Goal: Task Accomplishment & Management: Complete application form

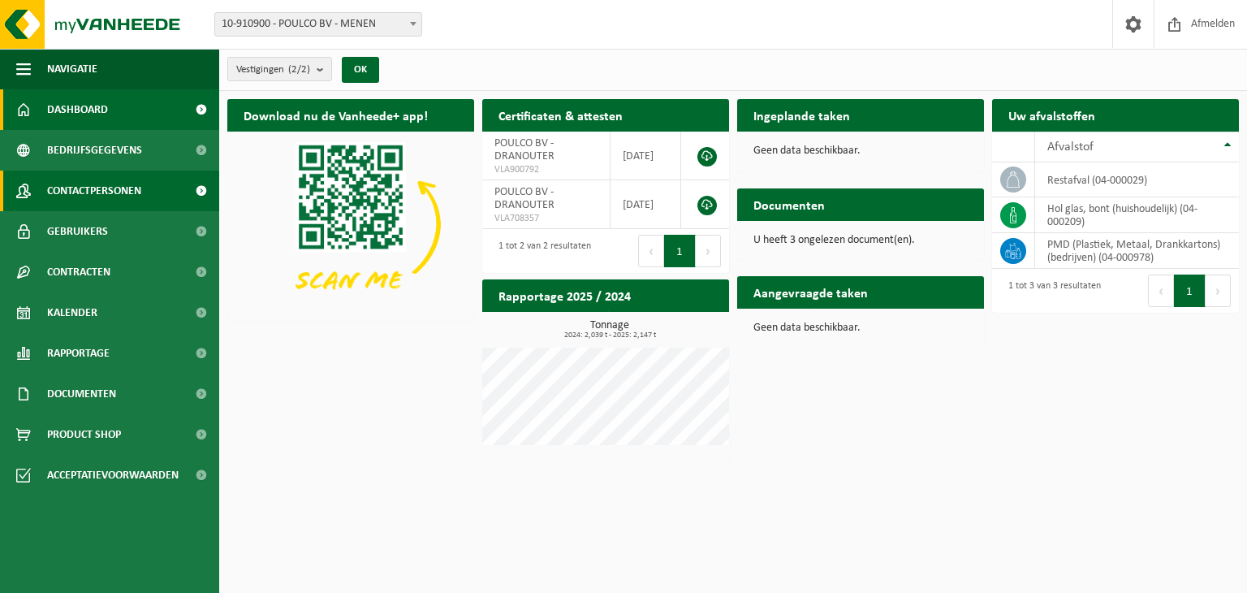
click at [114, 191] on span "Contactpersonen" at bounding box center [94, 191] width 94 height 41
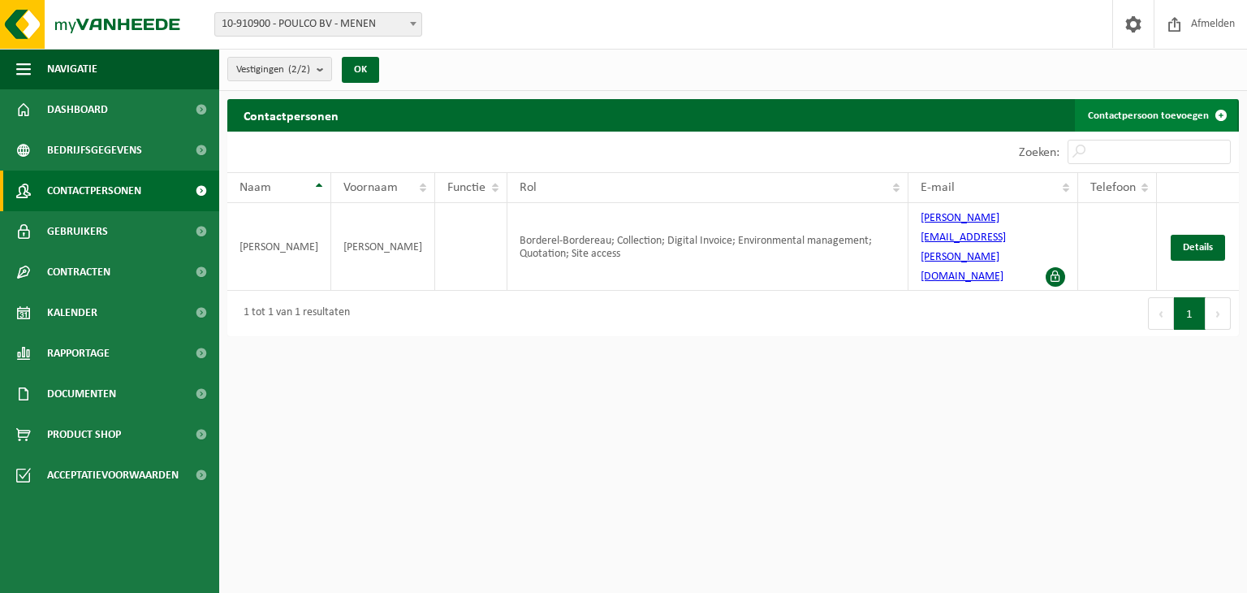
click at [1160, 116] on link "Contactpersoon toevoegen" at bounding box center [1156, 115] width 162 height 32
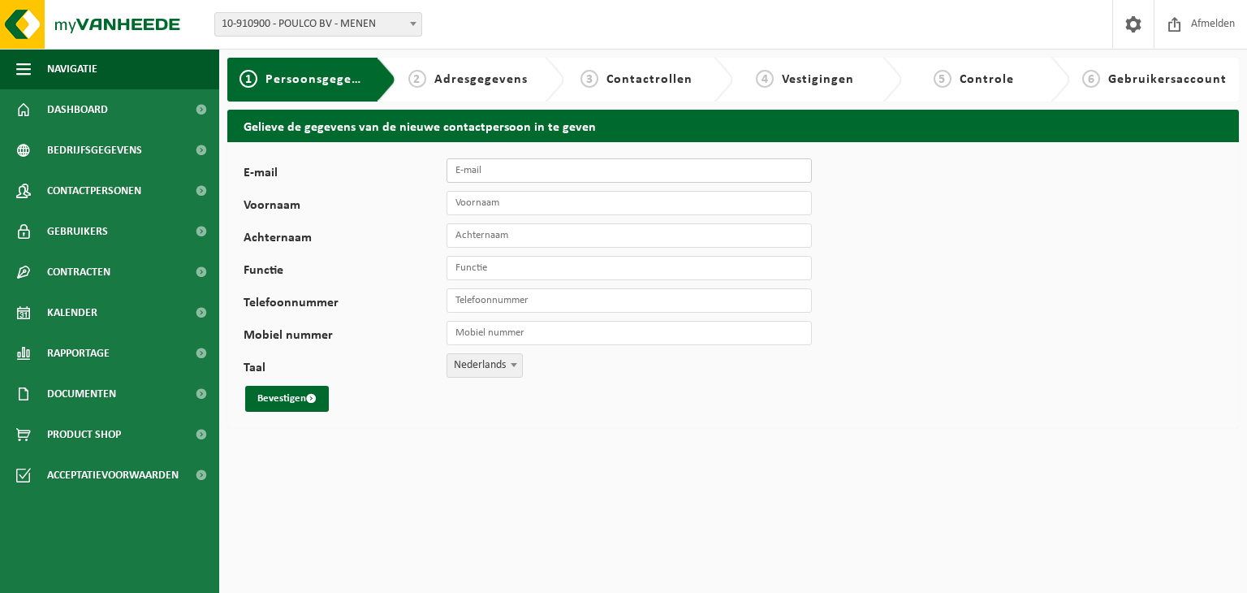
click at [490, 171] on input "E-mail" at bounding box center [629, 170] width 365 height 24
type input "invoices@poulco.be"
click at [566, 205] on input "Voornaam" at bounding box center [629, 203] width 365 height 24
type input "Francis"
click at [495, 239] on input "Achternaam" at bounding box center [629, 235] width 365 height 24
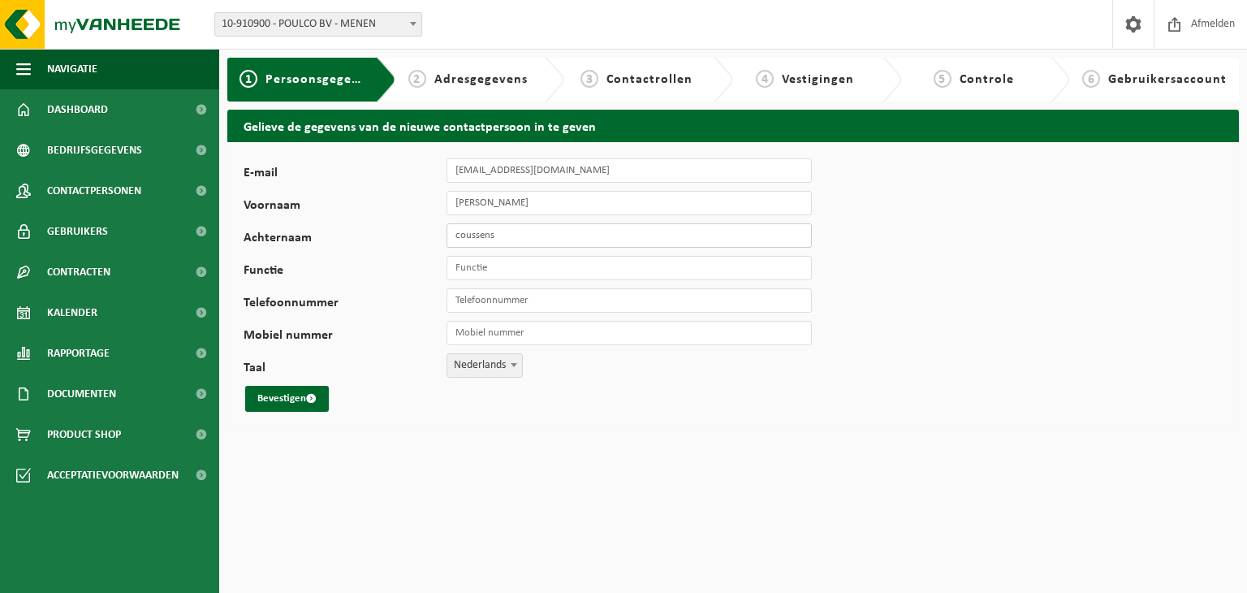
type input "coussens"
click at [497, 274] on input "Functie" at bounding box center [629, 268] width 365 height 24
type input "admin"
click at [504, 205] on input "Francis" at bounding box center [629, 203] width 365 height 24
type input "F"
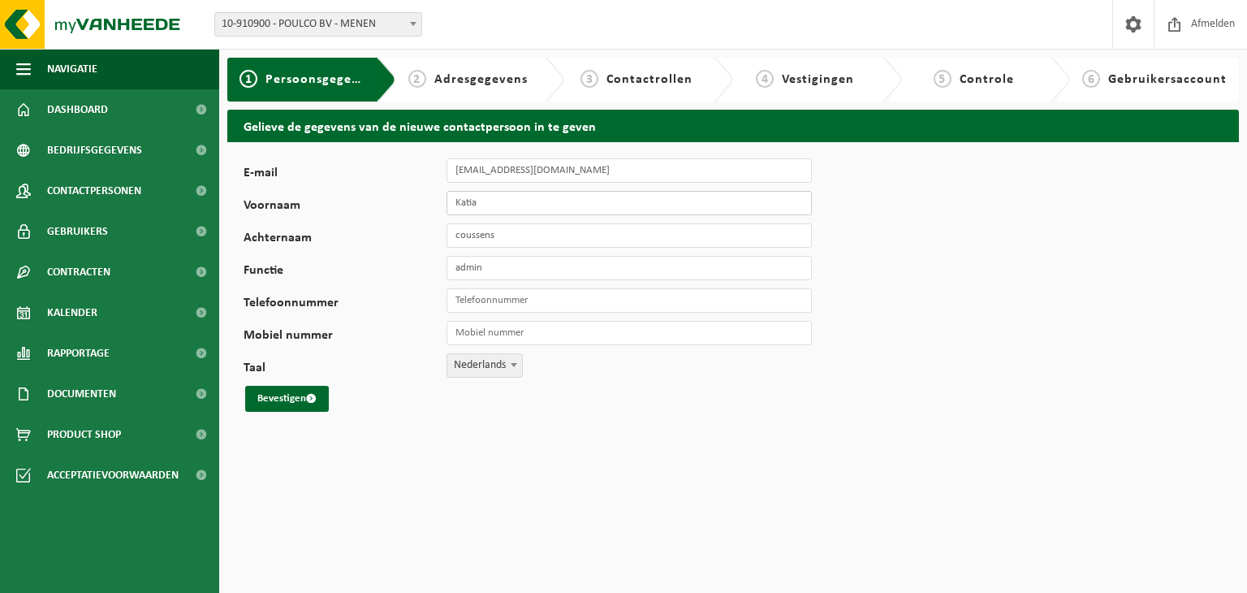
type input "Katia"
click at [502, 236] on input "coussens" at bounding box center [629, 235] width 365 height 24
type input "c"
type input "Verstraete"
click at [503, 303] on input "Telefoonnummer" at bounding box center [629, 300] width 365 height 24
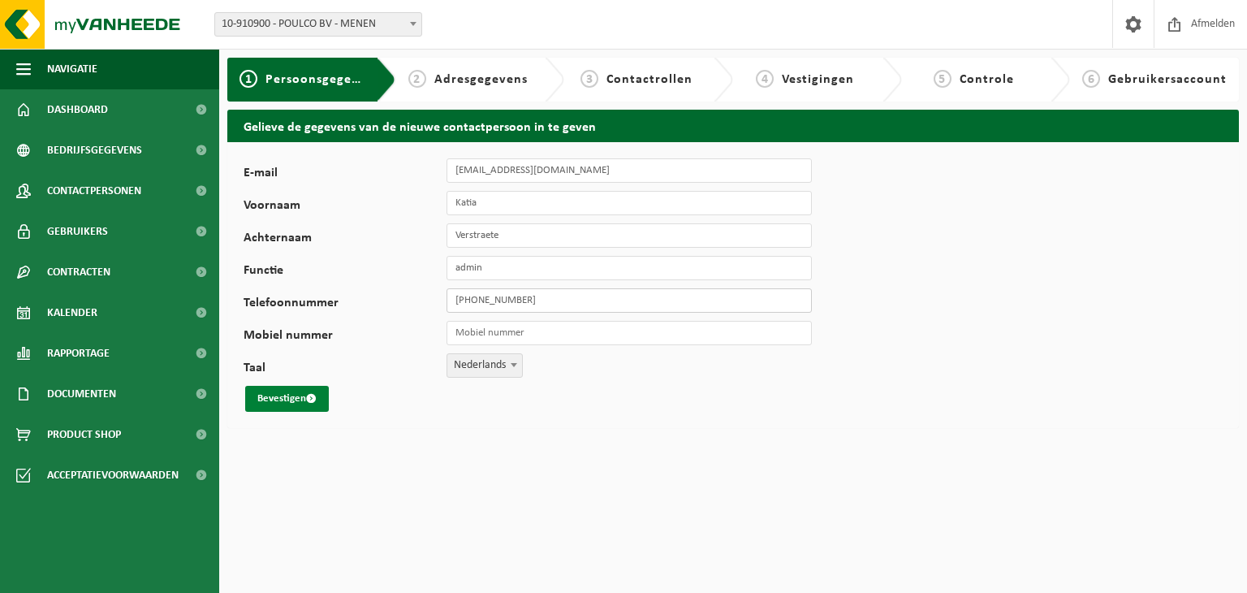
type input "[PHONE_NUMBER]"
click at [291, 400] on button "Bevestigen" at bounding box center [287, 399] width 84 height 26
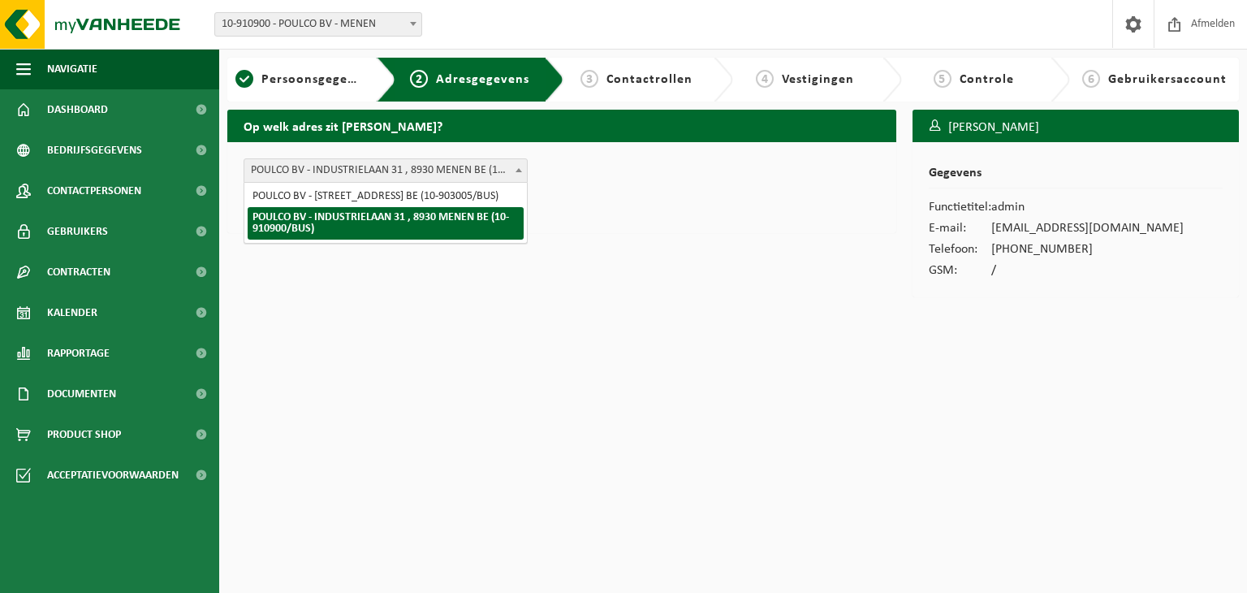
click at [519, 170] on b at bounding box center [519, 170] width 6 height 4
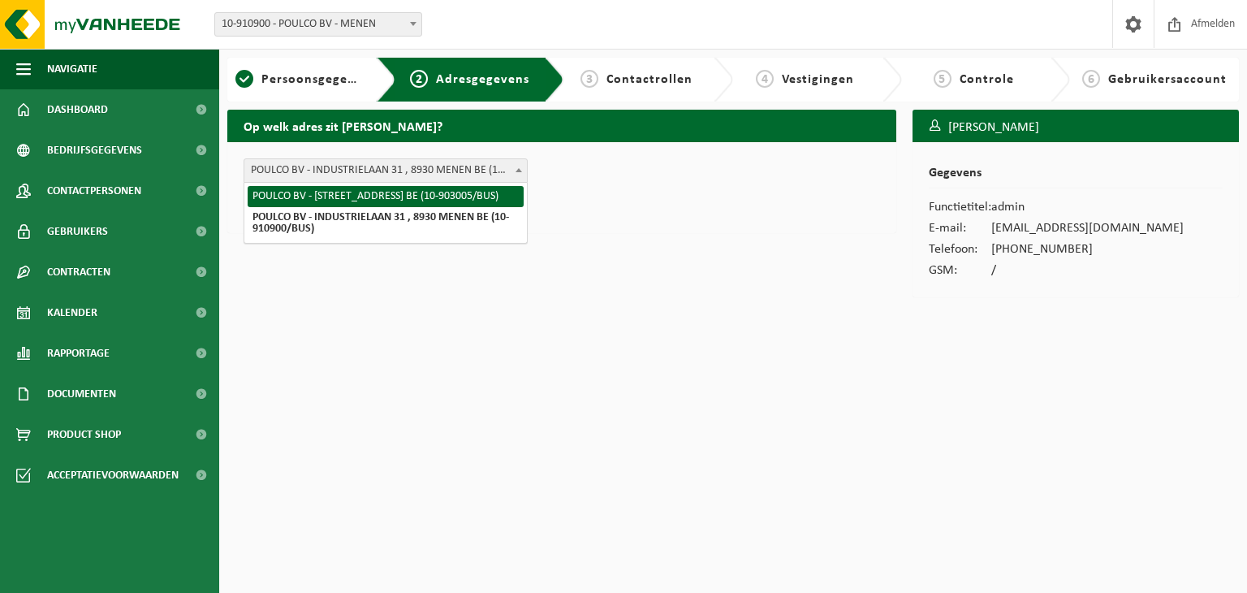
select select "502451"
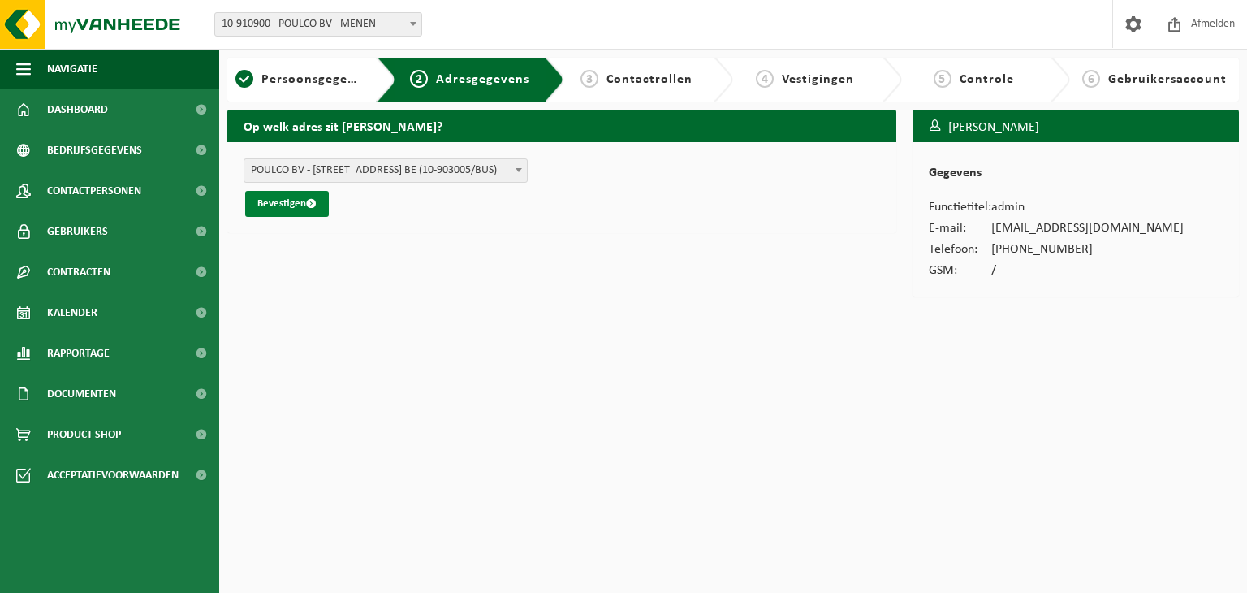
click at [287, 202] on button "Bevestigen" at bounding box center [287, 204] width 84 height 26
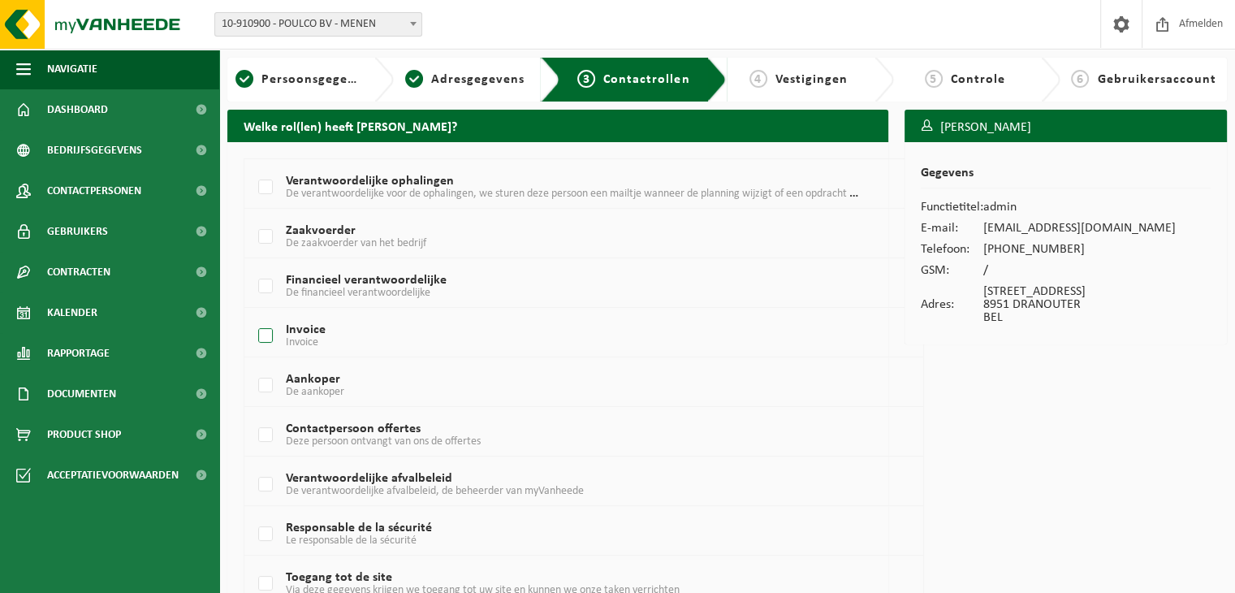
click at [264, 335] on label "Invoice Invoice" at bounding box center [556, 336] width 603 height 24
click at [253, 316] on input "Invoice Invoice" at bounding box center [252, 315] width 1 height 1
checkbox input "true"
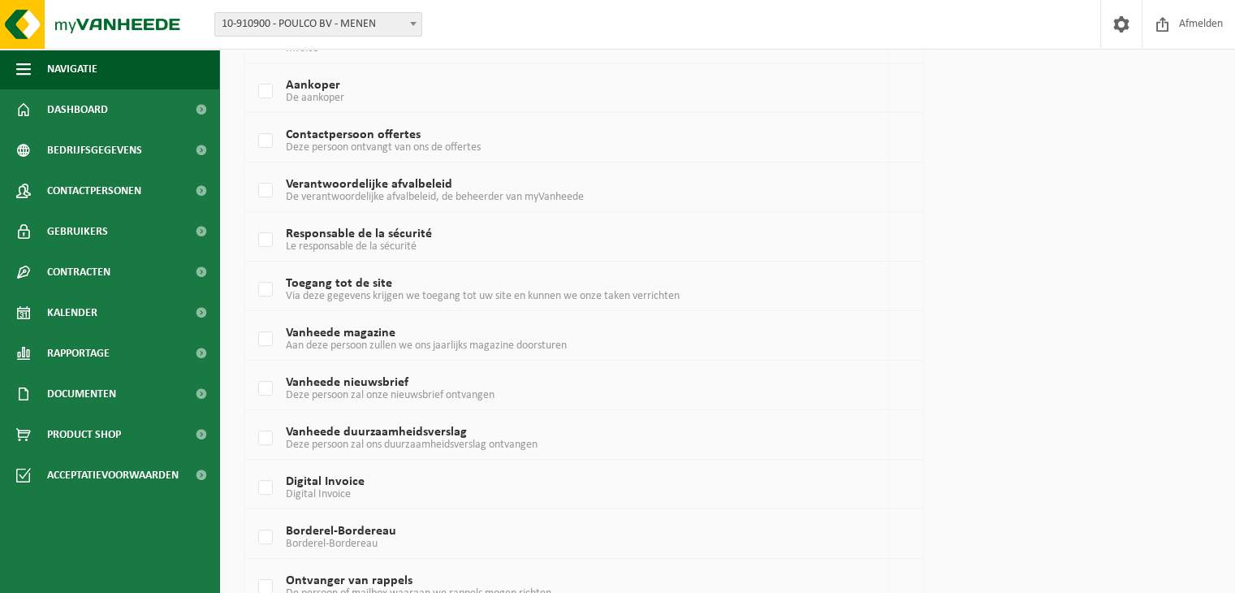
scroll to position [325, 0]
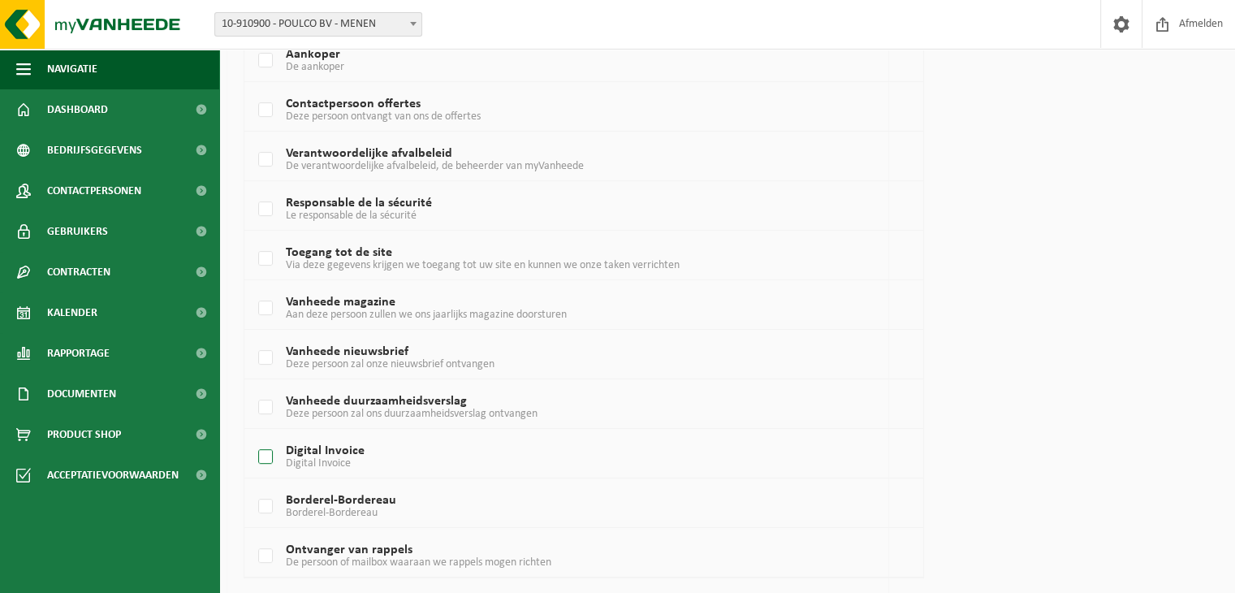
click at [269, 452] on label "Digital Invoice Digital Invoice" at bounding box center [556, 457] width 603 height 24
click at [253, 437] on input "Digital Invoice Digital Invoice" at bounding box center [252, 436] width 1 height 1
checkbox input "true"
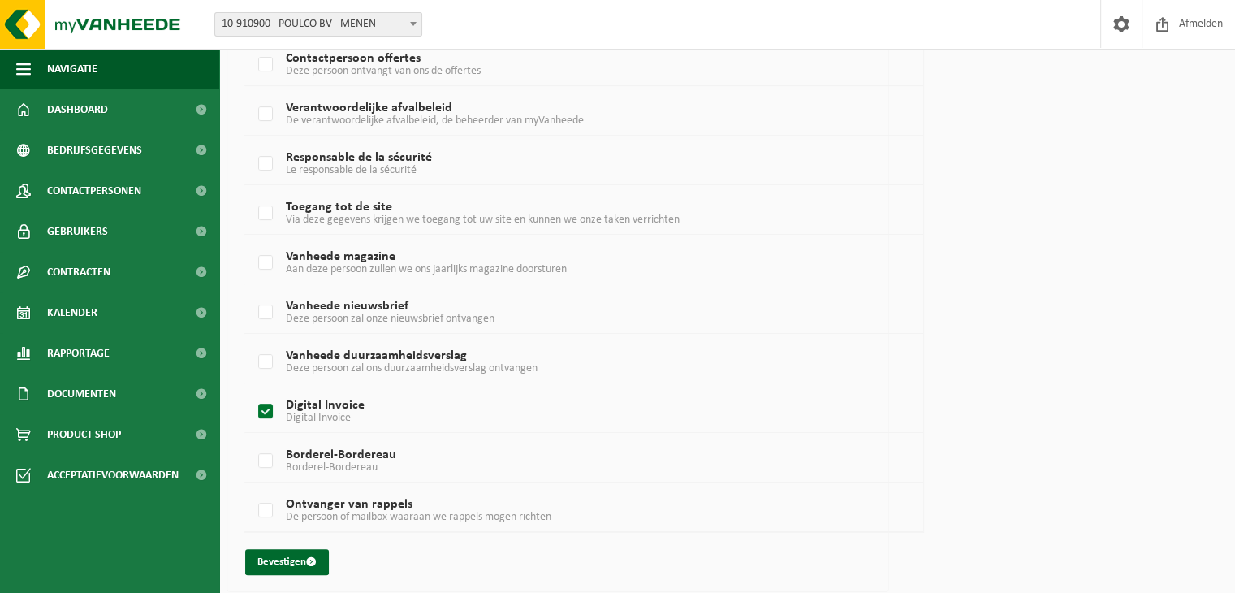
scroll to position [374, 0]
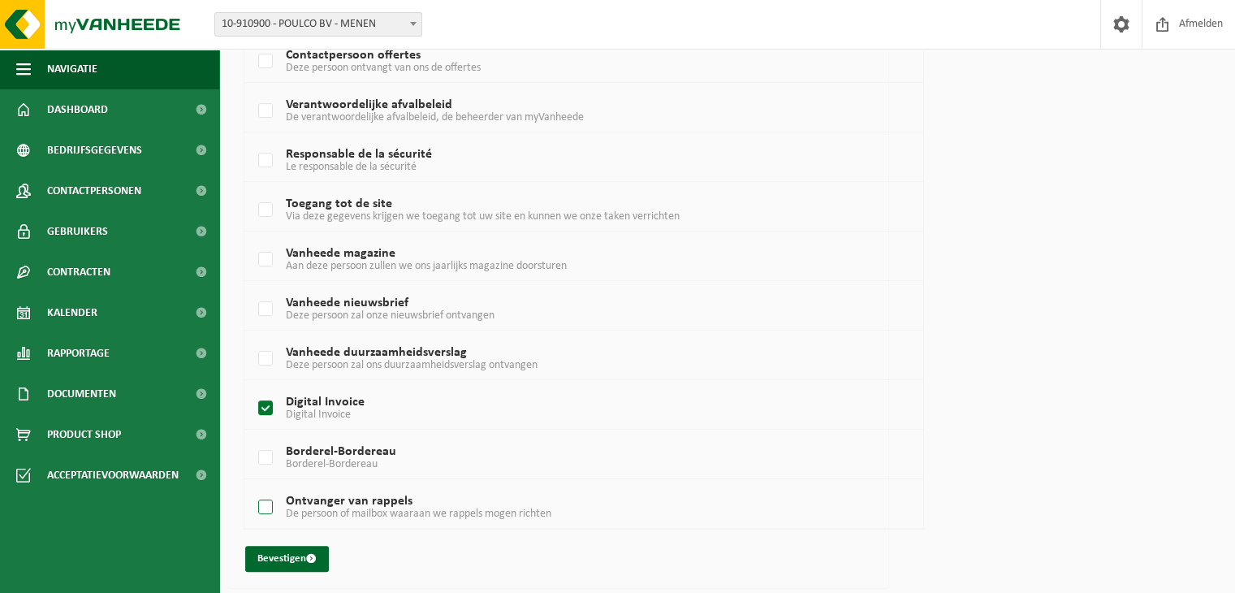
click at [269, 499] on label "Ontvanger van rappels De persoon of mailbox waaraan we rappels mogen richten" at bounding box center [556, 507] width 603 height 24
click at [253, 487] on input "Ontvanger van rappels De persoon of mailbox waaraan we rappels mogen richten" at bounding box center [252, 486] width 1 height 1
checkbox input "true"
click at [276, 552] on button "Bevestigen" at bounding box center [287, 559] width 84 height 26
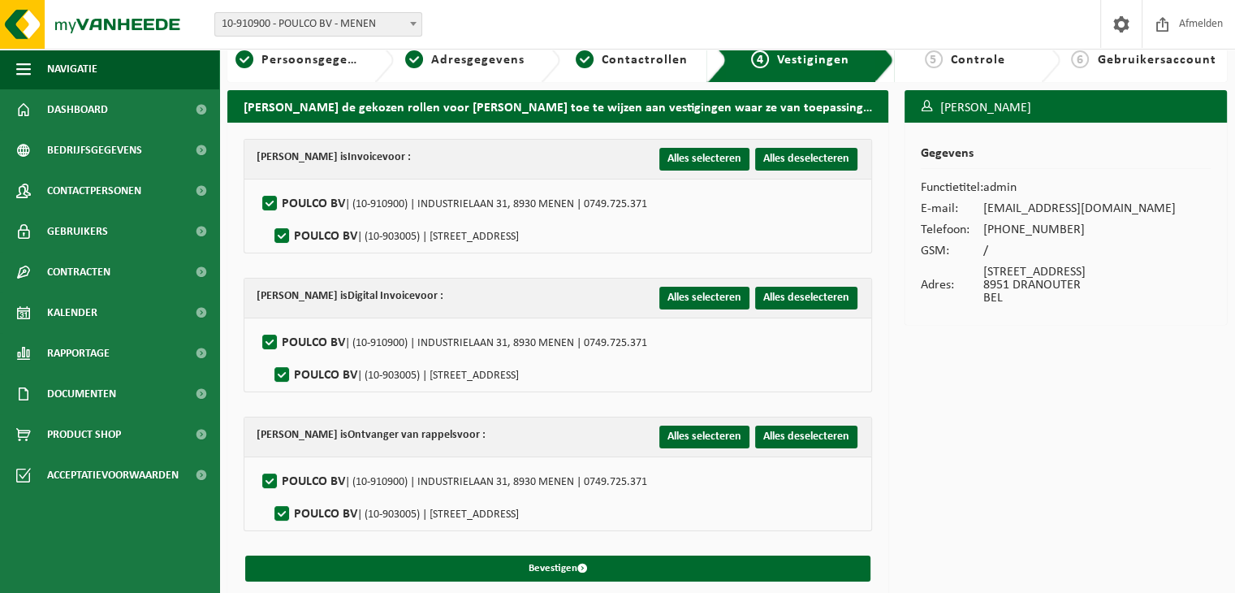
scroll to position [29, 0]
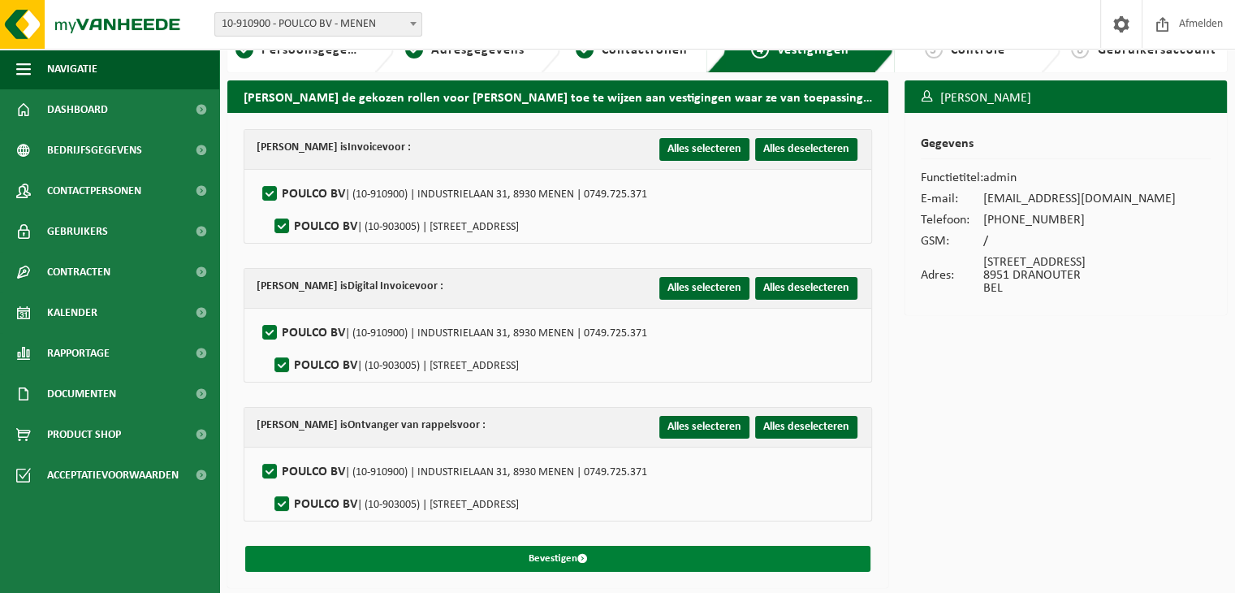
click at [546, 546] on button "Bevestigen" at bounding box center [557, 559] width 625 height 26
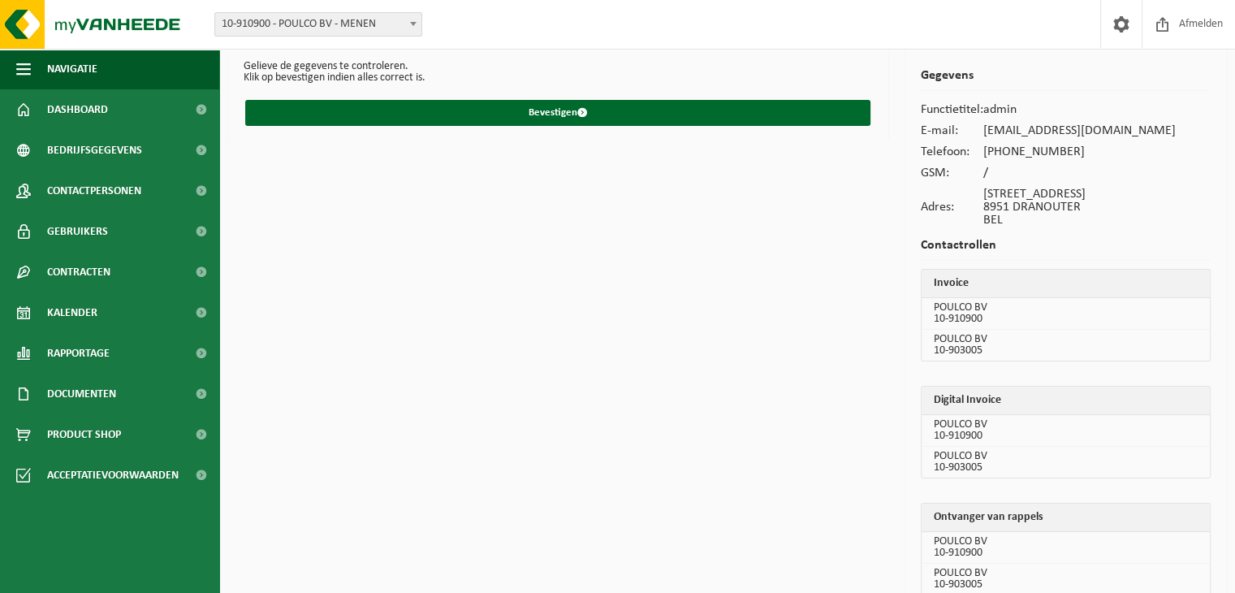
scroll to position [130, 0]
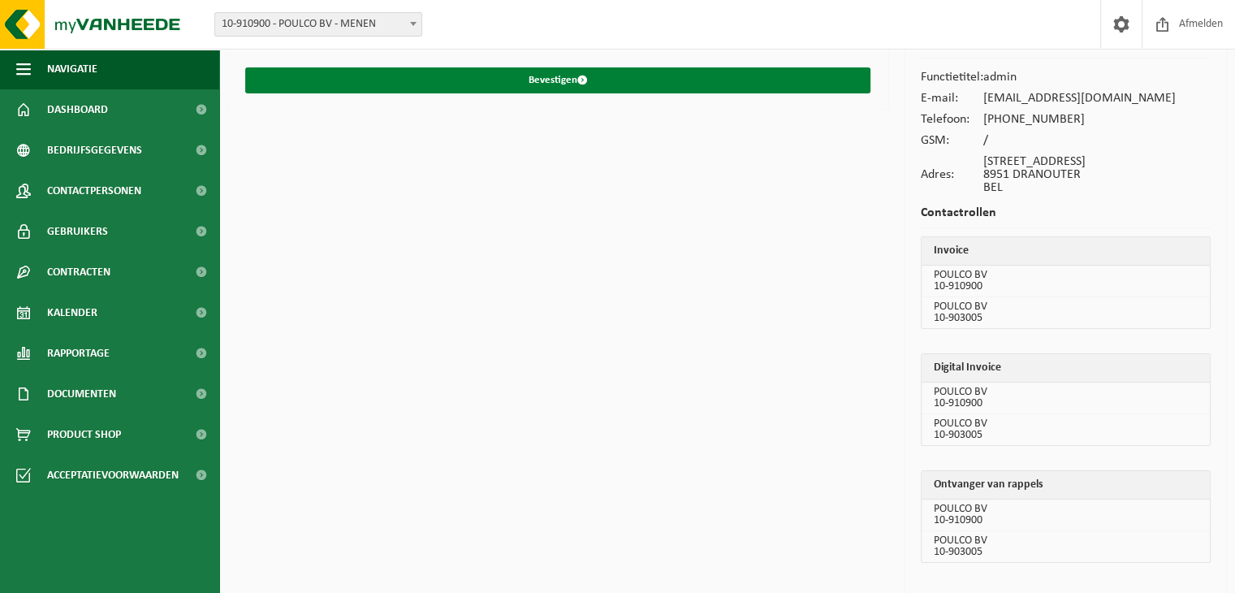
click at [536, 80] on button "Bevestigen" at bounding box center [557, 80] width 625 height 26
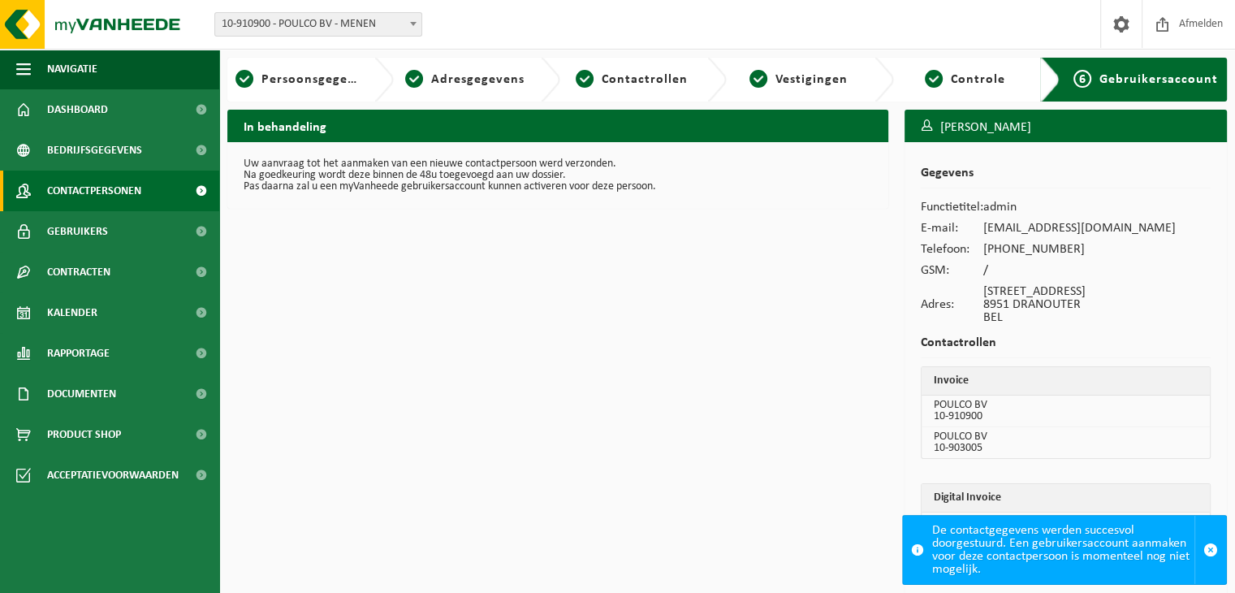
click at [77, 181] on span "Contactpersonen" at bounding box center [94, 191] width 94 height 41
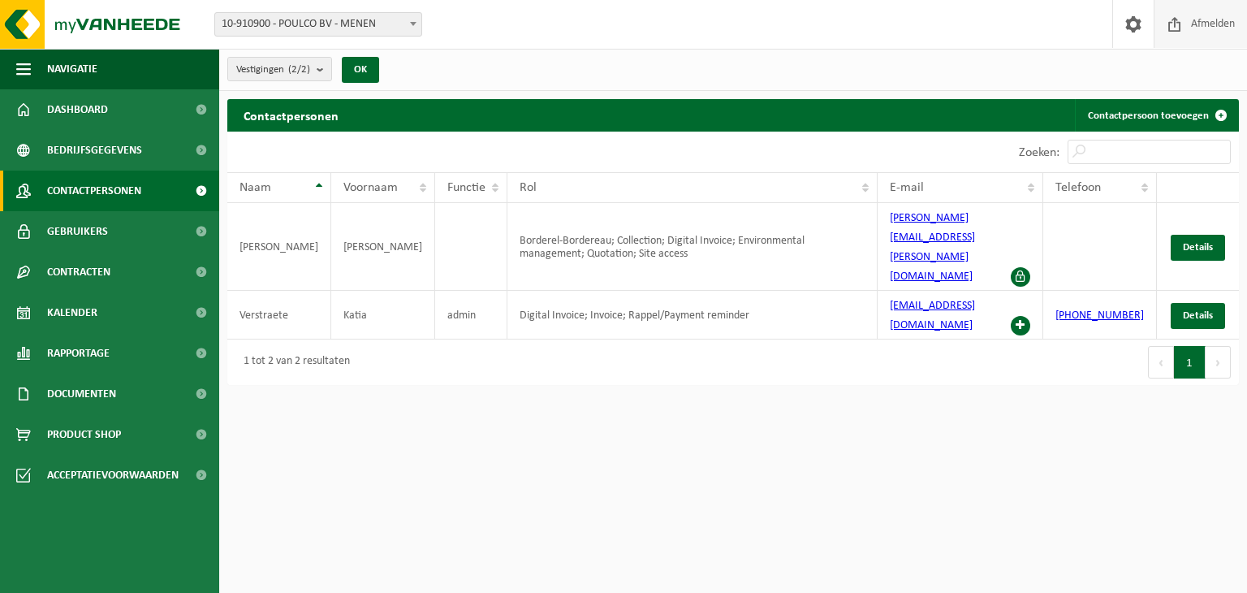
click at [1208, 21] on span "Afmelden" at bounding box center [1213, 24] width 52 height 48
